Goal: Answer question/provide support: Share knowledge or assist other users

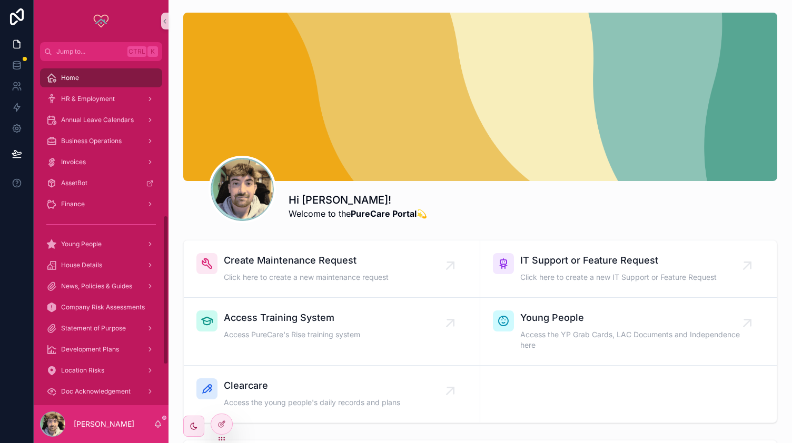
scroll to position [448, 0]
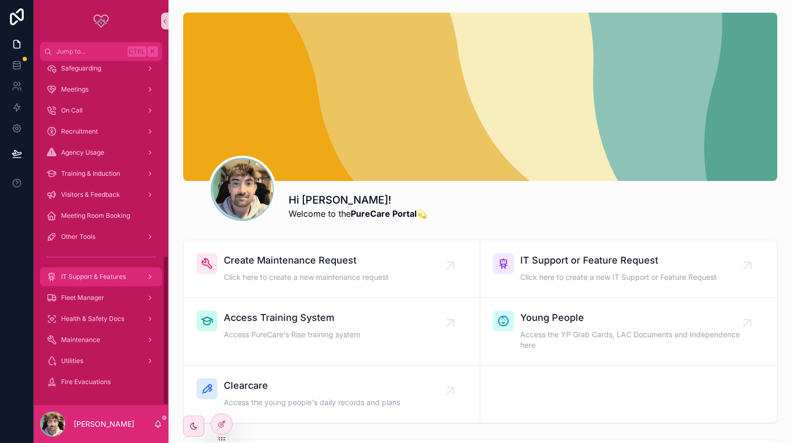
click at [102, 283] on div "IT Support & Features" at bounding box center [101, 277] width 110 height 17
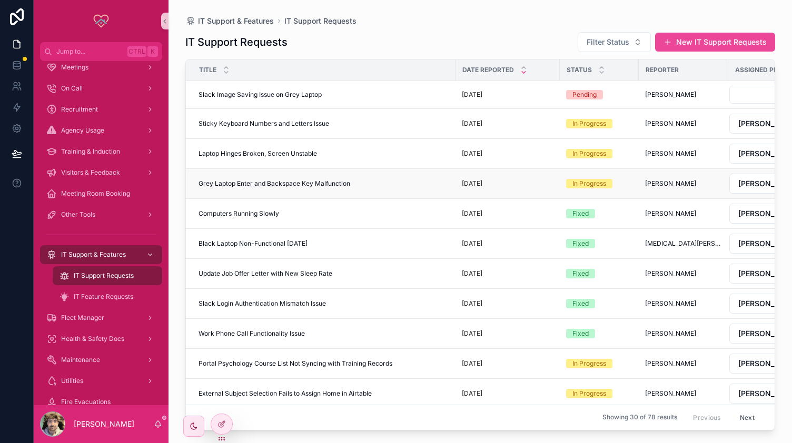
click at [334, 180] on span "Grey Laptop Enter and Backspace Key Malfunction" at bounding box center [275, 184] width 152 height 8
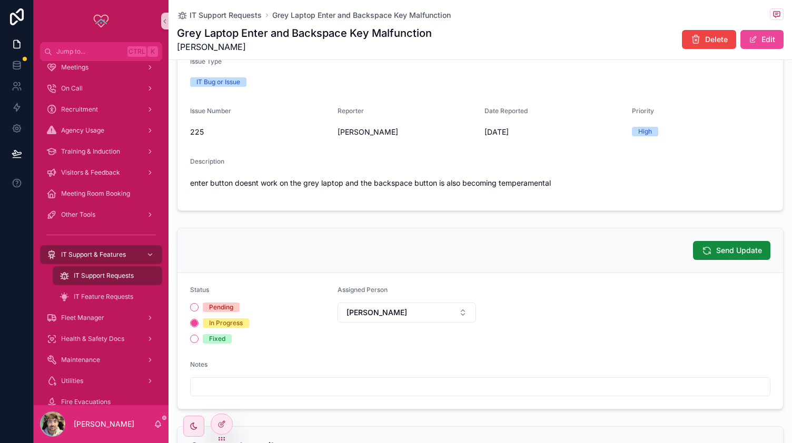
scroll to position [78, 0]
click at [194, 338] on button "Fixed" at bounding box center [194, 338] width 8 height 8
click at [228, 18] on span "IT Support Requests" at bounding box center [226, 15] width 72 height 11
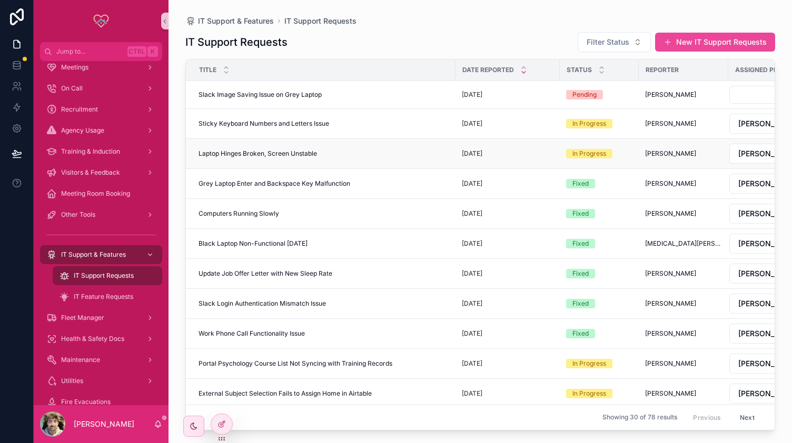
click at [318, 151] on div "Laptop Hinges Broken, Screen Unstable Laptop Hinges Broken, Screen Unstable" at bounding box center [324, 154] width 251 height 8
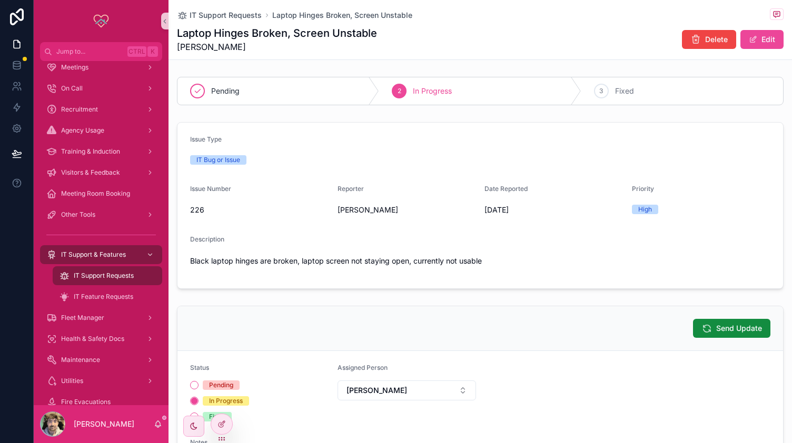
scroll to position [90, 0]
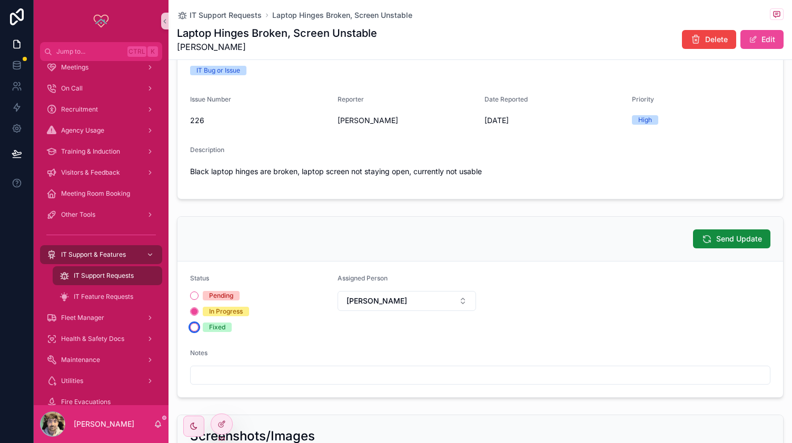
click at [190, 326] on button "Fixed" at bounding box center [194, 327] width 8 height 8
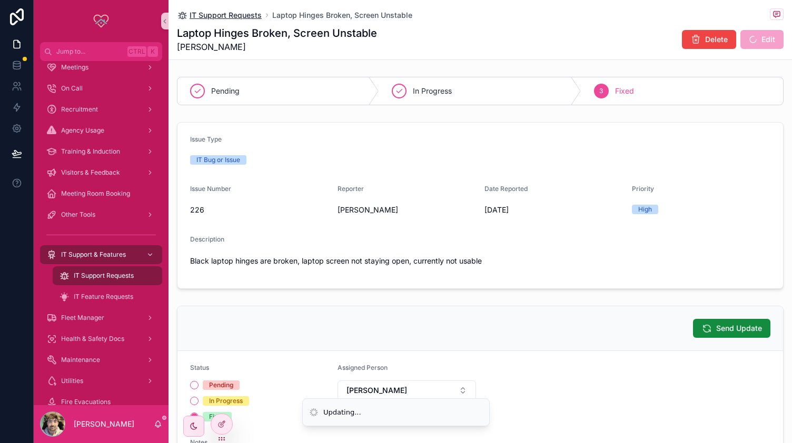
click at [226, 18] on span "IT Support Requests" at bounding box center [226, 15] width 72 height 11
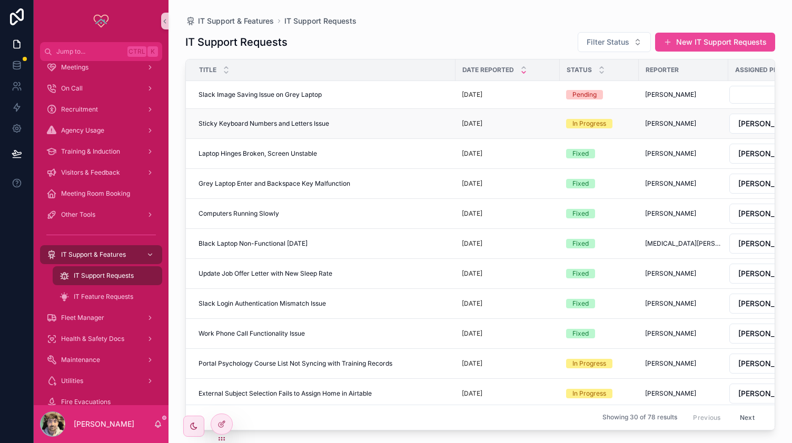
click at [321, 121] on span "Sticky Keyboard Numbers and Letters Issue" at bounding box center [264, 124] width 131 height 8
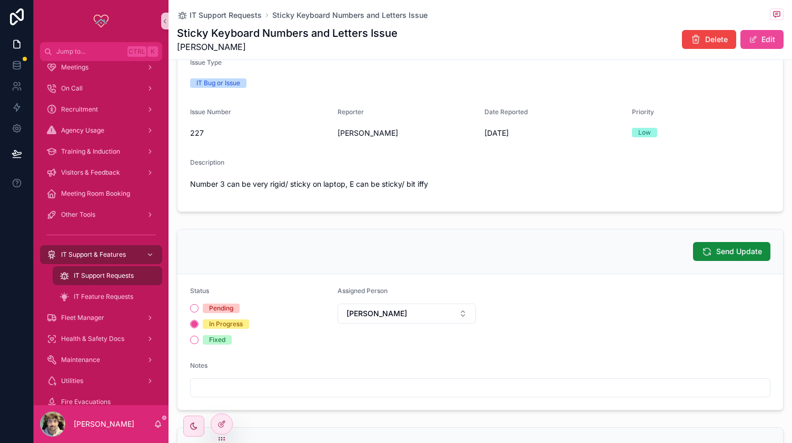
scroll to position [78, 0]
click at [191, 339] on button "Fixed" at bounding box center [194, 339] width 8 height 8
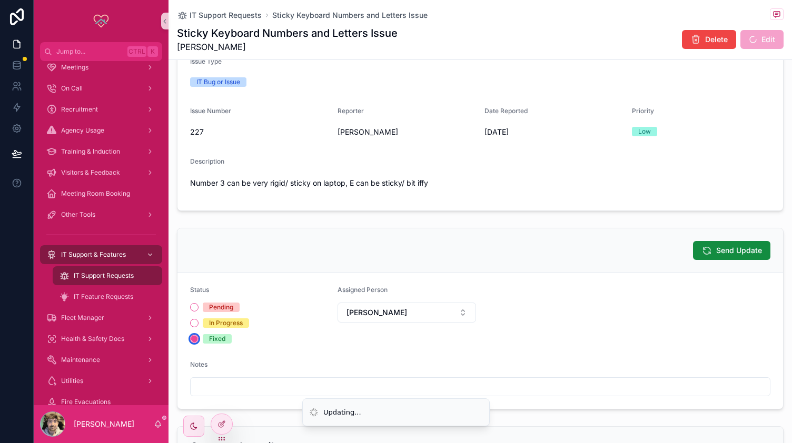
scroll to position [0, 0]
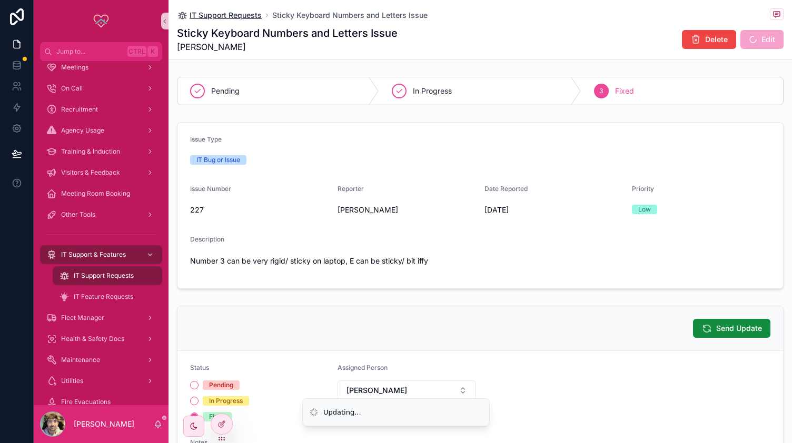
click at [234, 14] on span "IT Support Requests" at bounding box center [226, 15] width 72 height 11
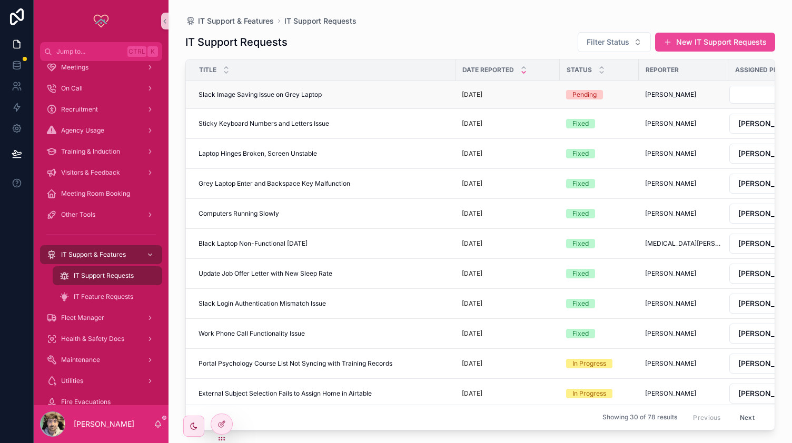
click at [319, 91] on span "Slack Image Saving Issue on Grey Laptop" at bounding box center [260, 95] width 123 height 8
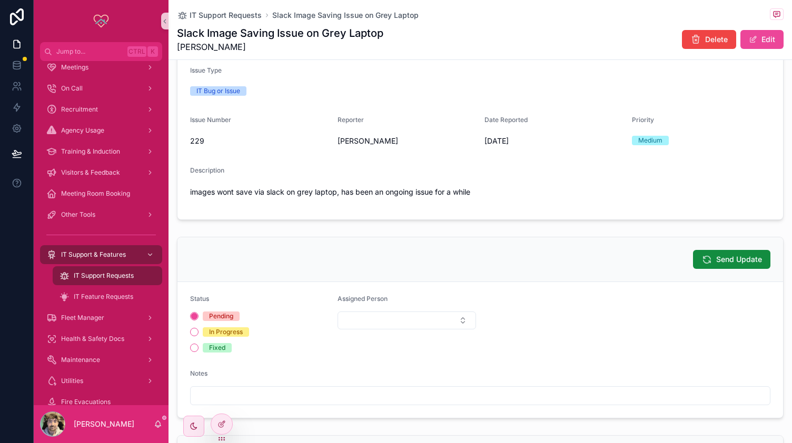
scroll to position [70, 0]
click at [192, 341] on div "Pending In Progress Fixed" at bounding box center [259, 331] width 139 height 41
click at [192, 343] on button "Fixed" at bounding box center [194, 347] width 8 height 8
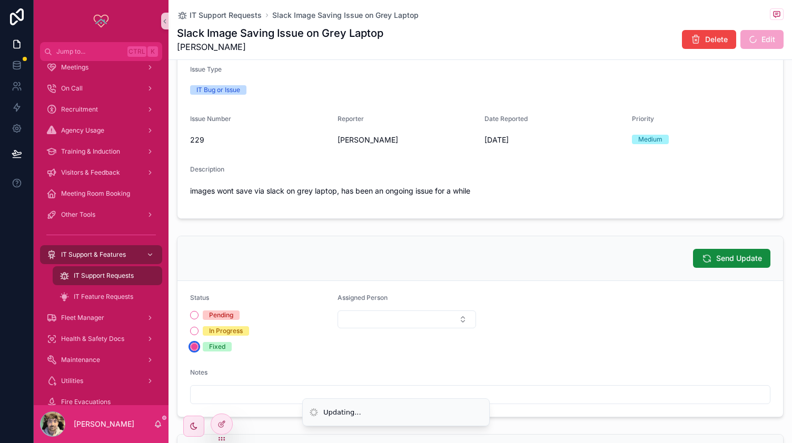
scroll to position [0, 0]
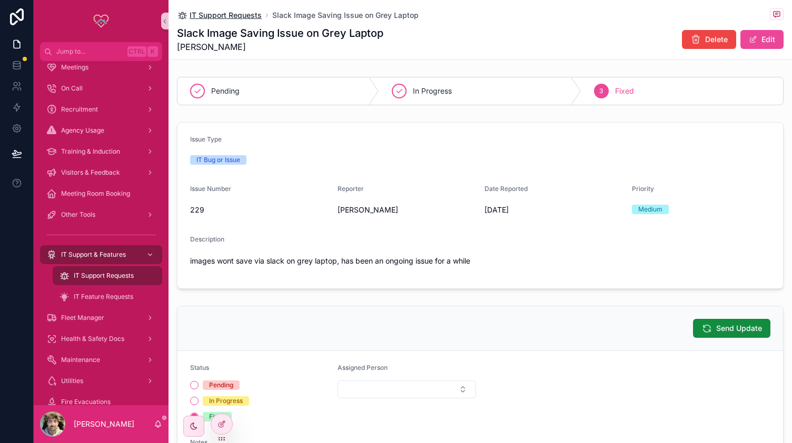
click at [219, 12] on span "IT Support Requests" at bounding box center [226, 15] width 72 height 11
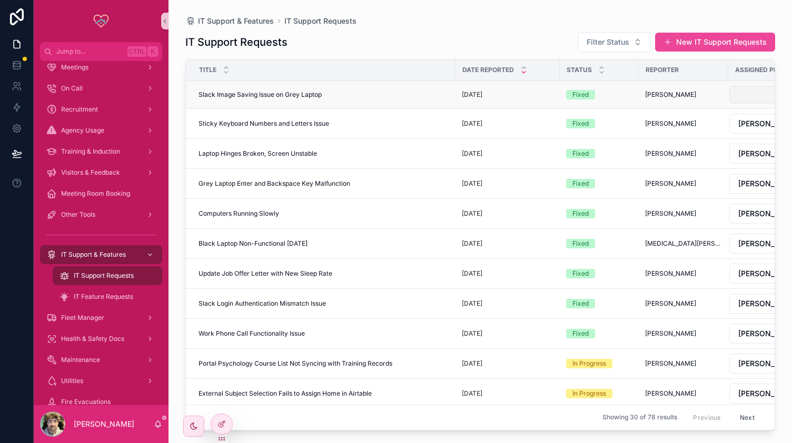
click at [738, 94] on button "Select Button" at bounding box center [774, 95] width 91 height 18
type input "**"
click at [704, 131] on span "[PERSON_NAME]" at bounding box center [697, 135] width 61 height 11
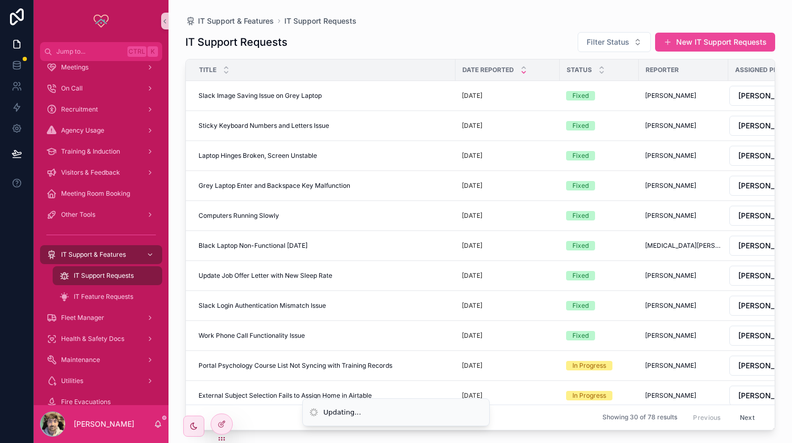
click at [447, 25] on div "IT Support & Features IT Support Requests" at bounding box center [480, 21] width 590 height 8
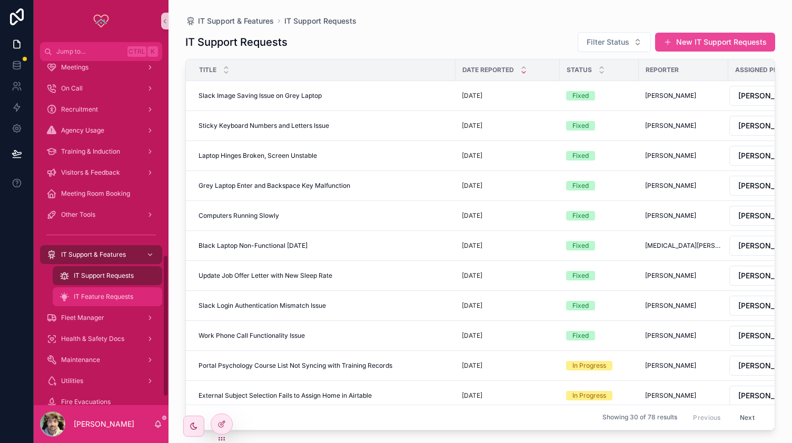
click at [102, 297] on span "IT Feature Requests" at bounding box center [104, 297] width 60 height 8
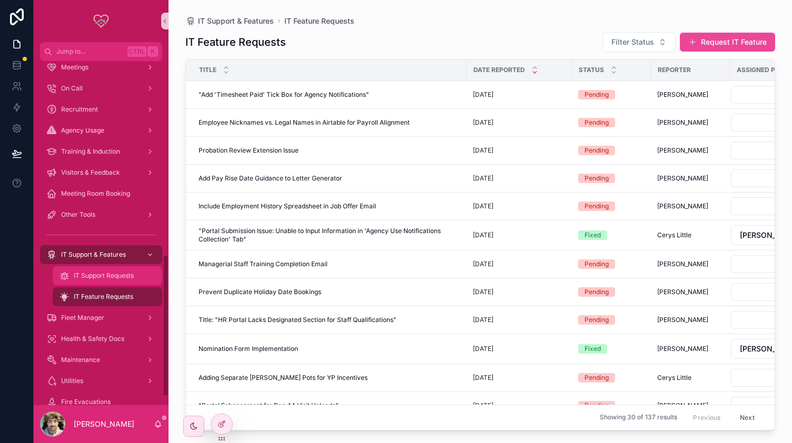
click at [116, 279] on span "IT Support Requests" at bounding box center [104, 276] width 60 height 8
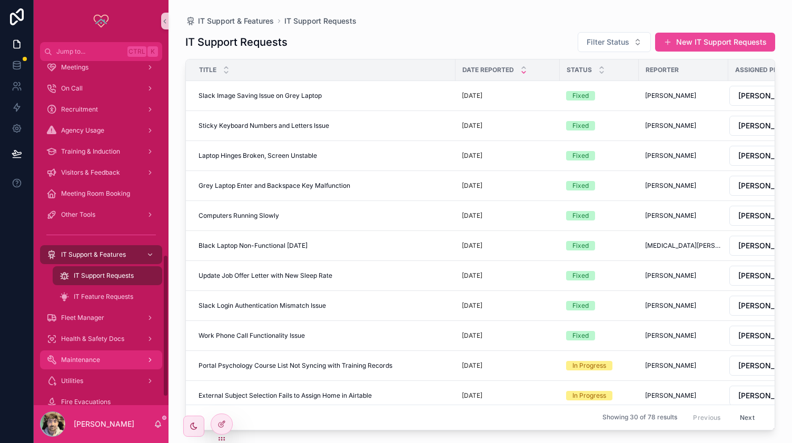
click at [98, 361] on span "Maintenance" at bounding box center [80, 360] width 39 height 8
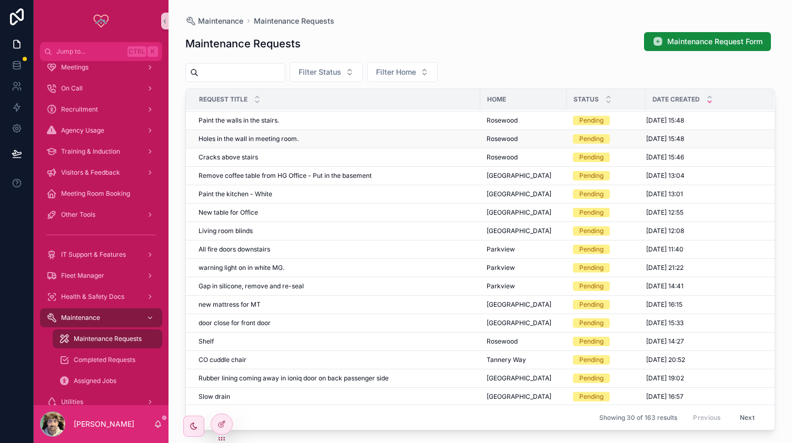
scroll to position [89, 0]
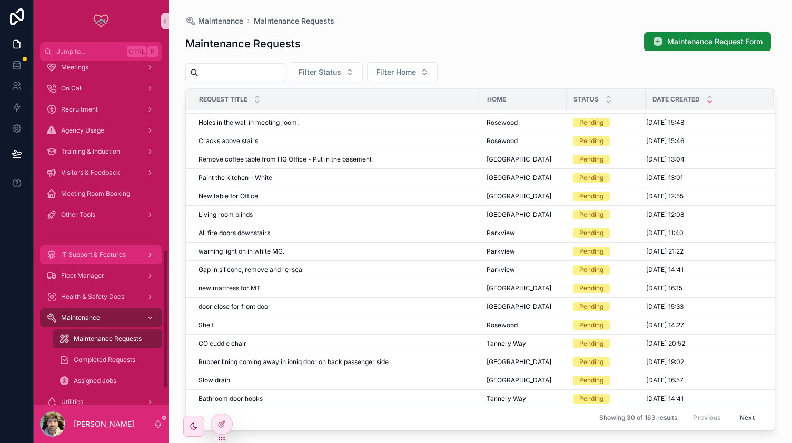
click at [83, 251] on span "IT Support & Features" at bounding box center [93, 255] width 65 height 8
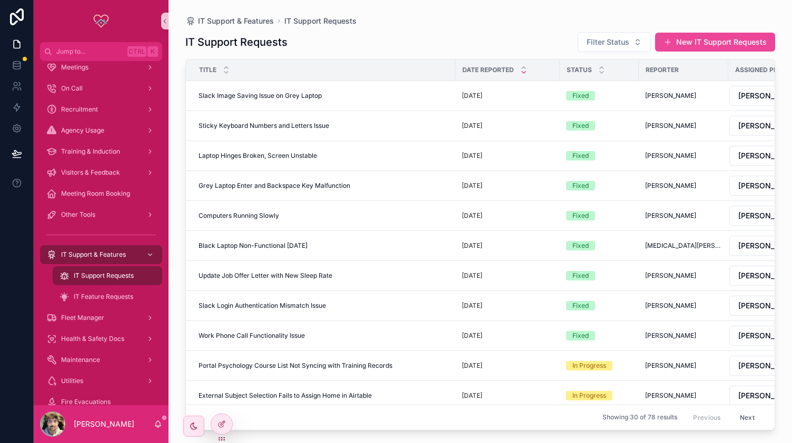
click at [104, 275] on span "IT Support Requests" at bounding box center [104, 276] width 60 height 8
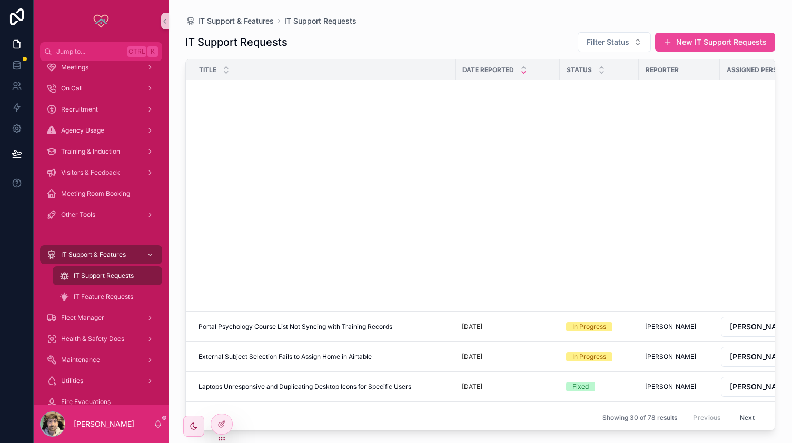
scroll to position [568, 0]
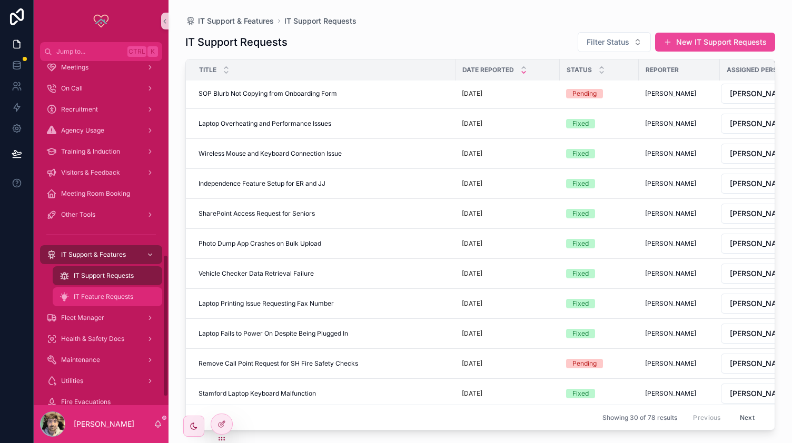
click at [113, 288] on link "IT Feature Requests" at bounding box center [108, 297] width 110 height 19
